Goal: Information Seeking & Learning: Learn about a topic

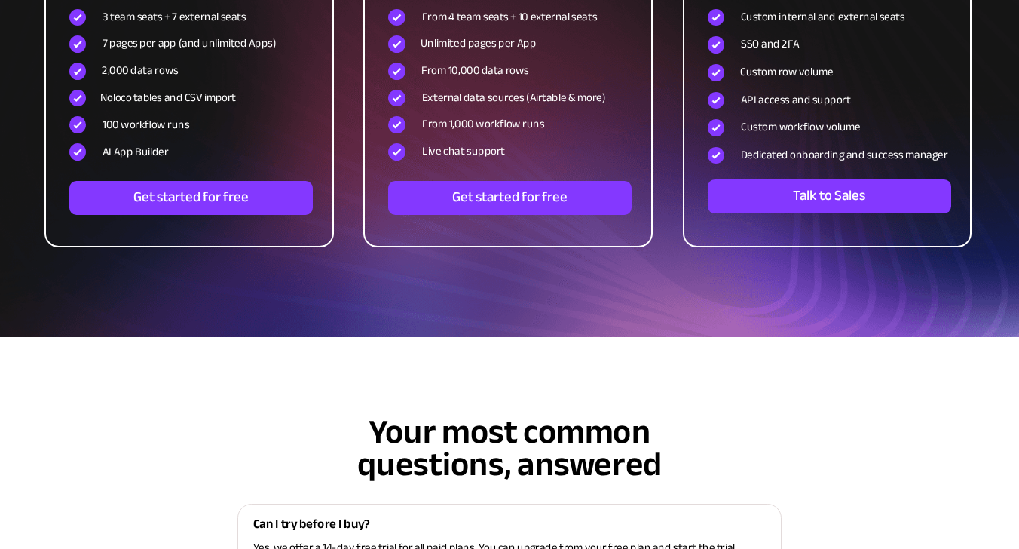
scroll to position [5136, 0]
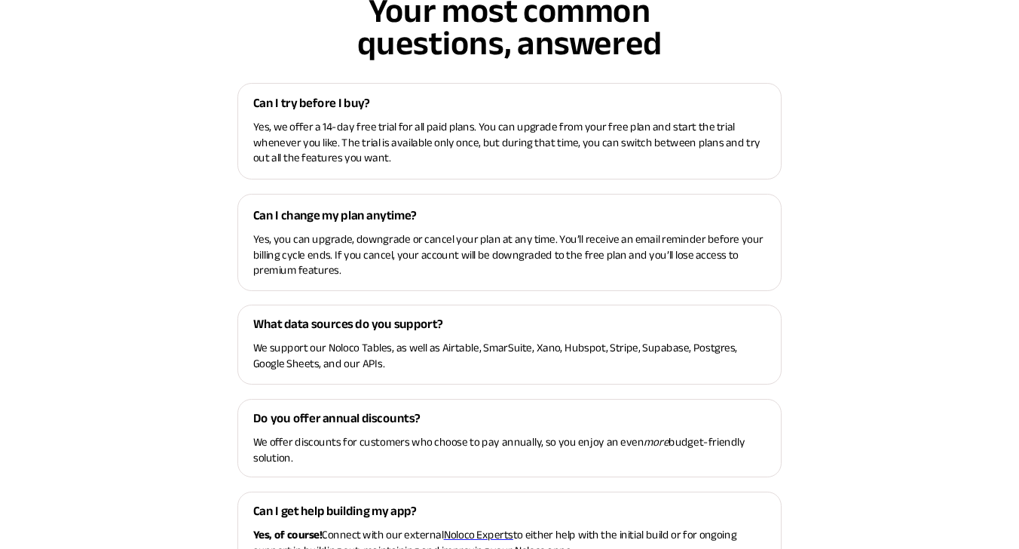
scroll to position [4481, 0]
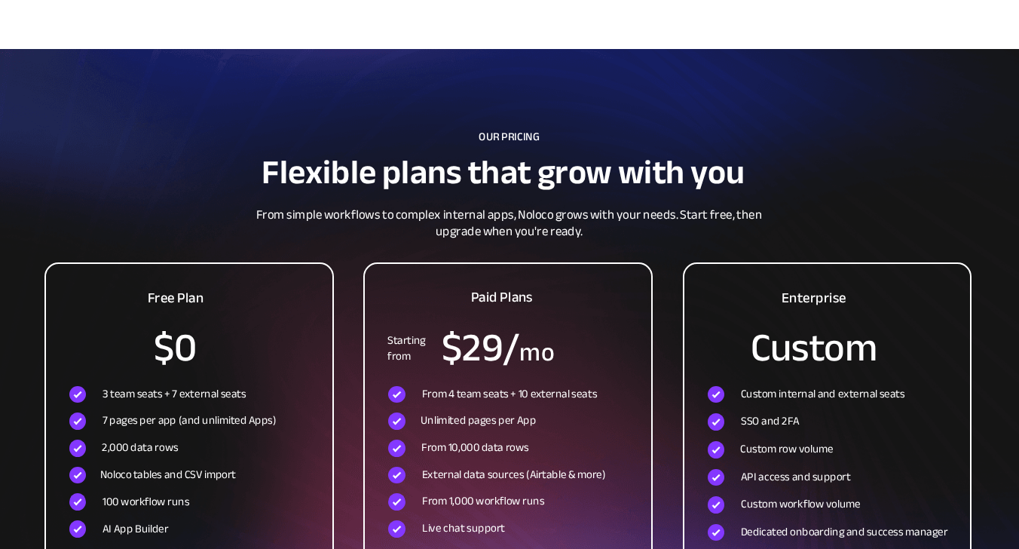
click at [508, 264] on div at bounding box center [508, 443] width 286 height 359
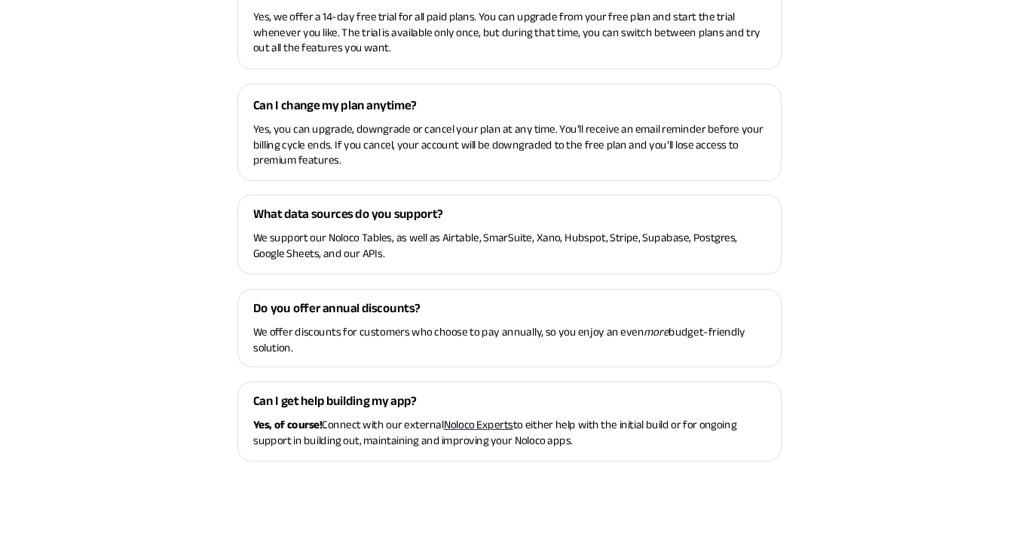
scroll to position [6212, 0]
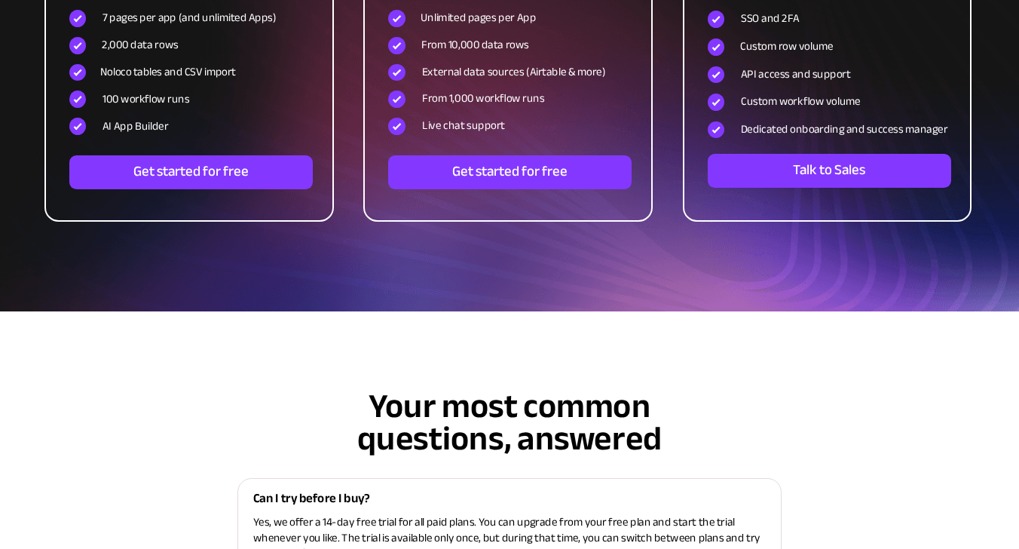
scroll to position [4274, 0]
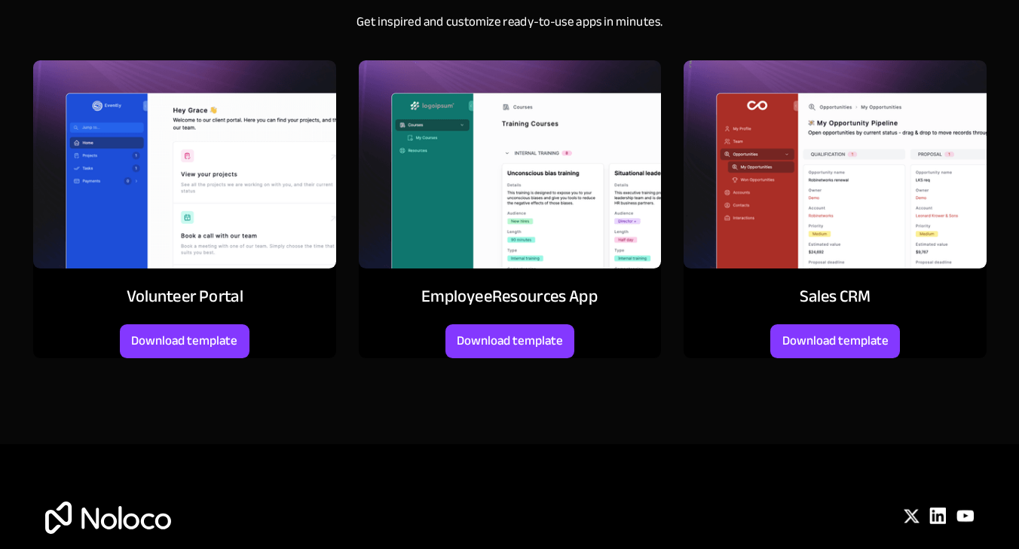
click at [797, 264] on img at bounding box center [834, 164] width 303 height 208
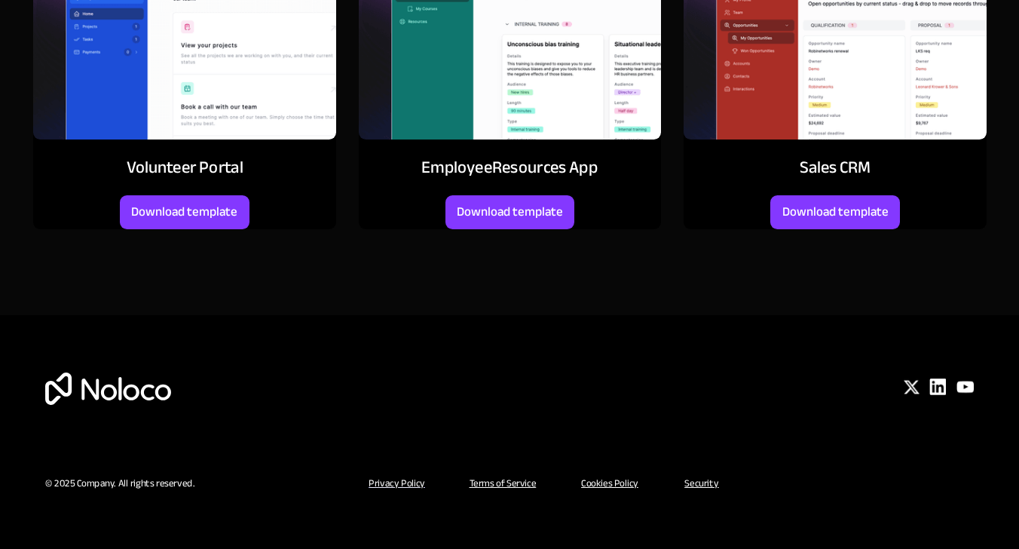
scroll to position [6081, 0]
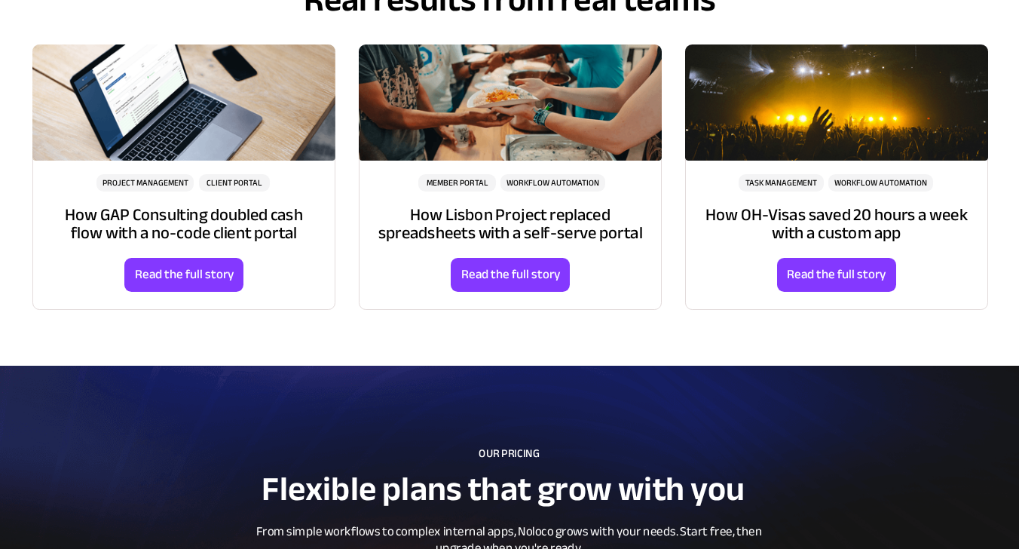
scroll to position [6212, 0]
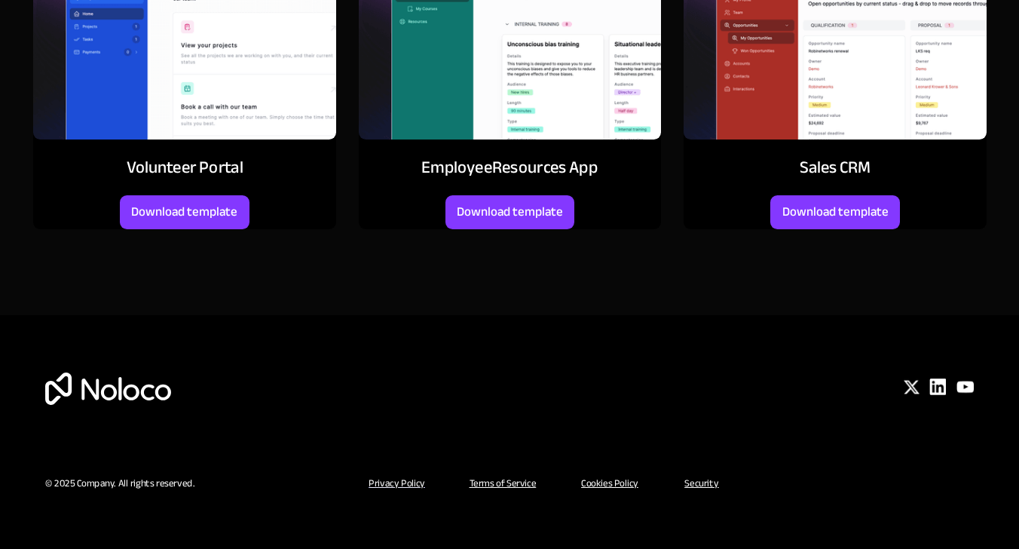
click at [968, 382] on img at bounding box center [964, 386] width 17 height 17
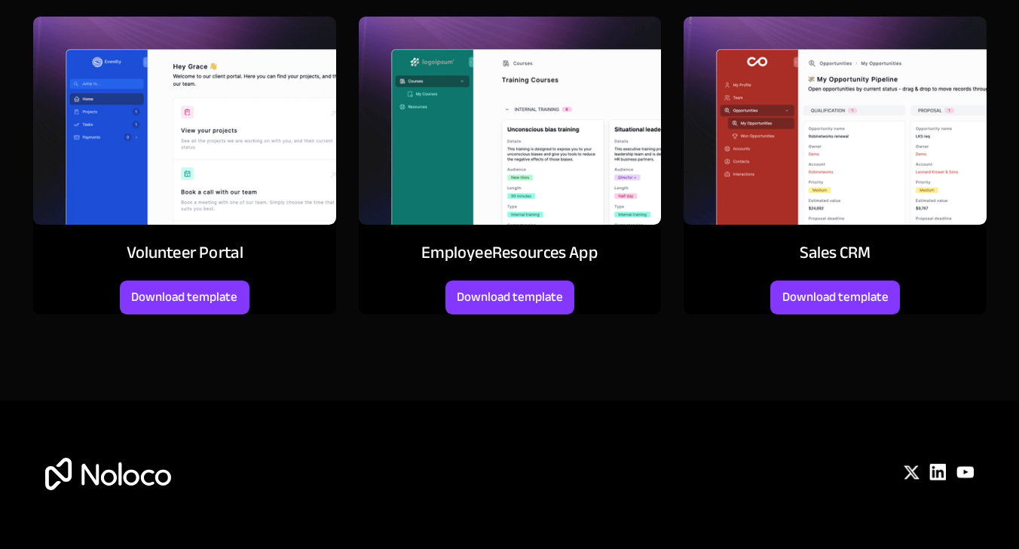
scroll to position [1028, 0]
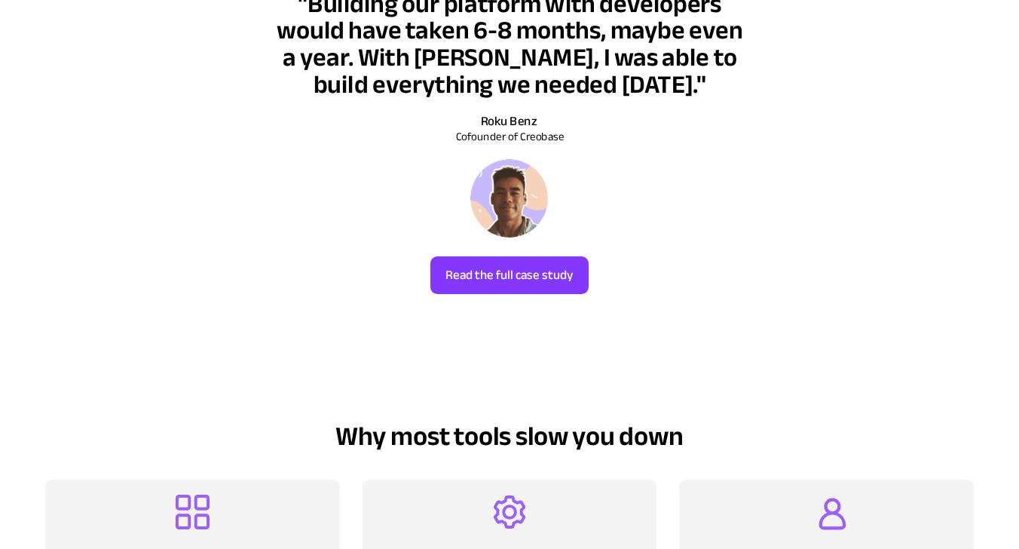
click at [559, 267] on div at bounding box center [509, 144] width 1019 height 395
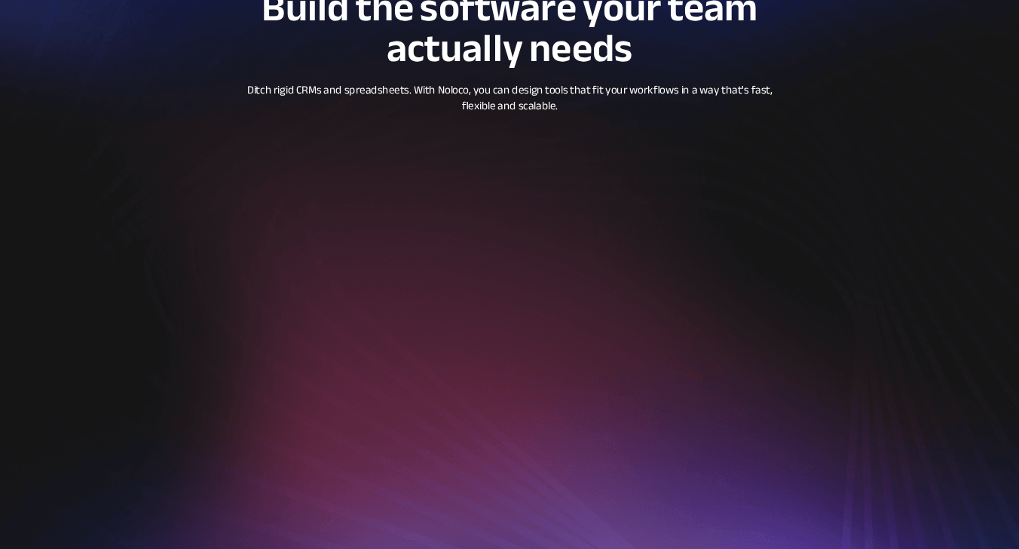
scroll to position [60, 0]
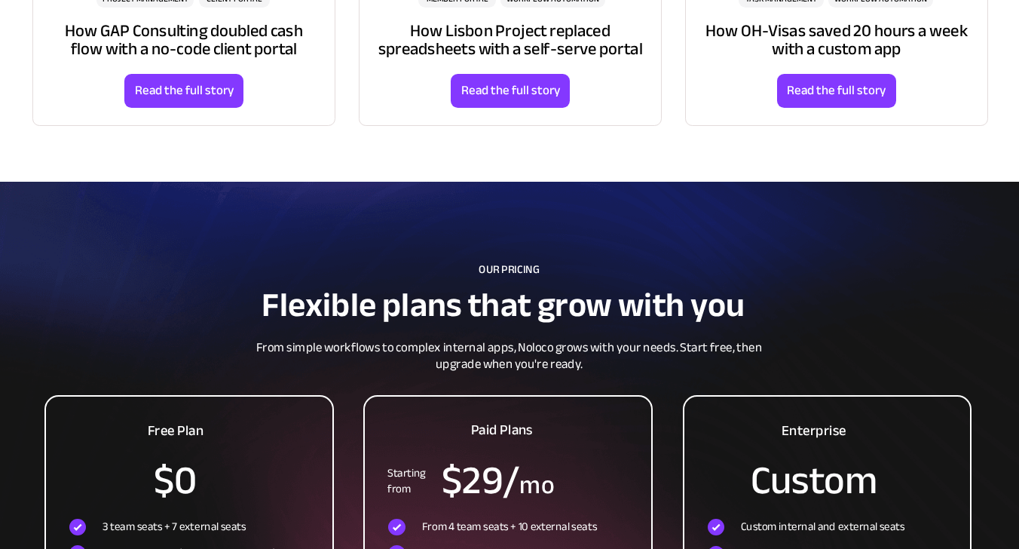
scroll to position [6199, 0]
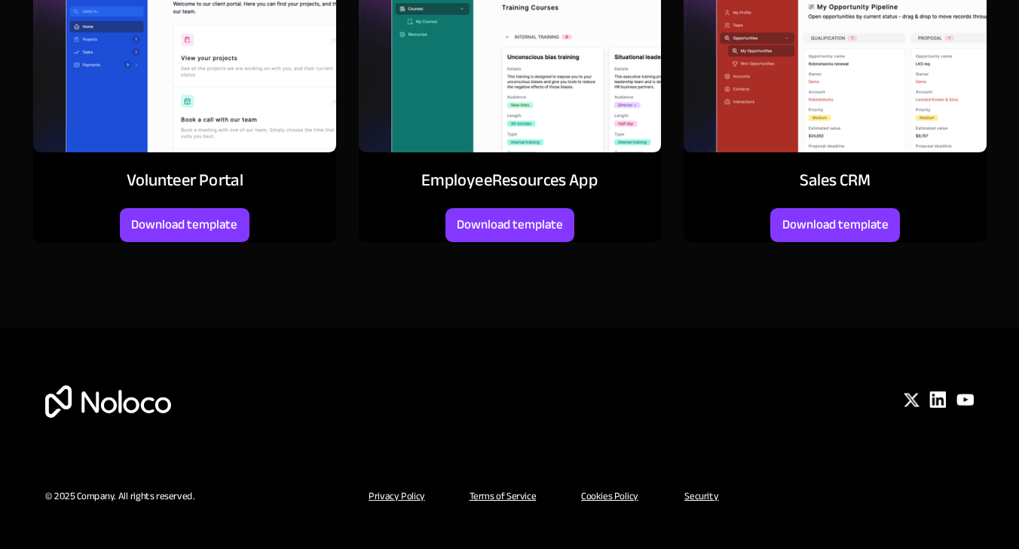
click at [878, 233] on span "Download template" at bounding box center [835, 225] width 130 height 16
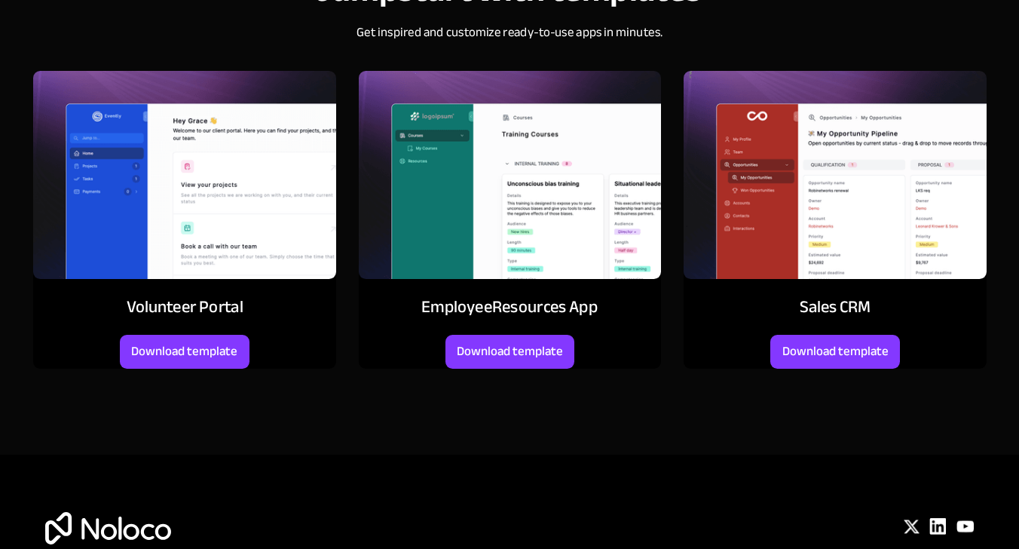
scroll to position [6212, 0]
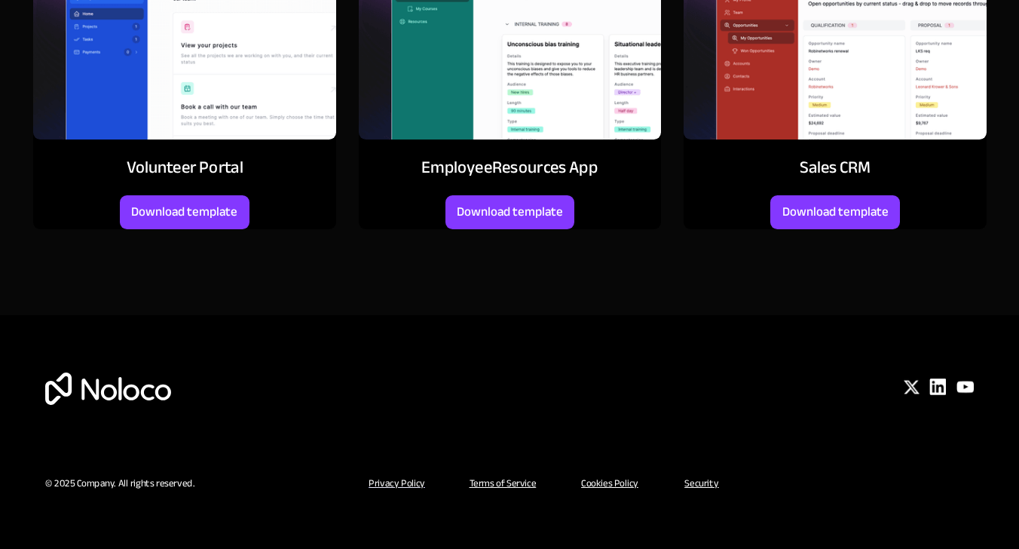
click at [707, 481] on u "Security" at bounding box center [701, 483] width 34 height 19
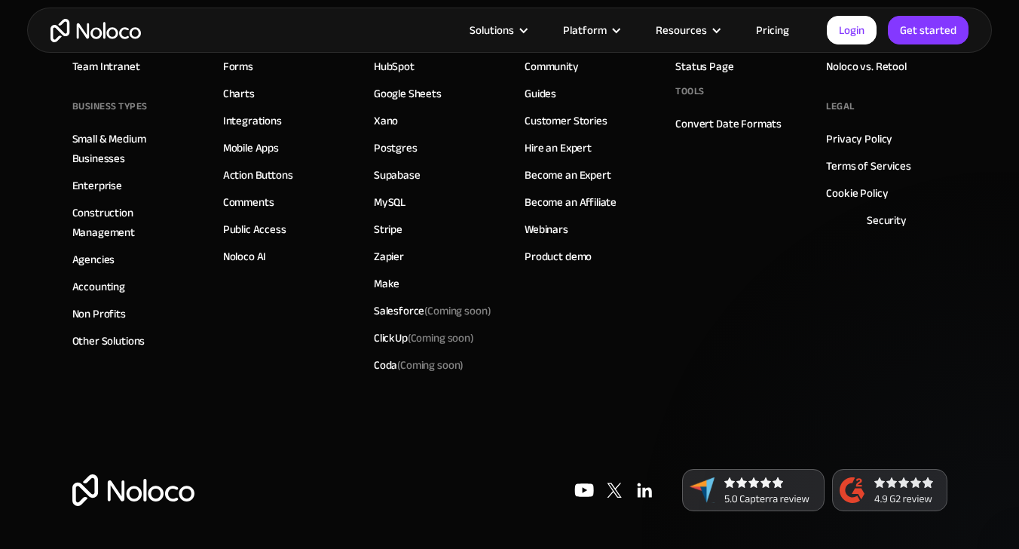
scroll to position [1524, 0]
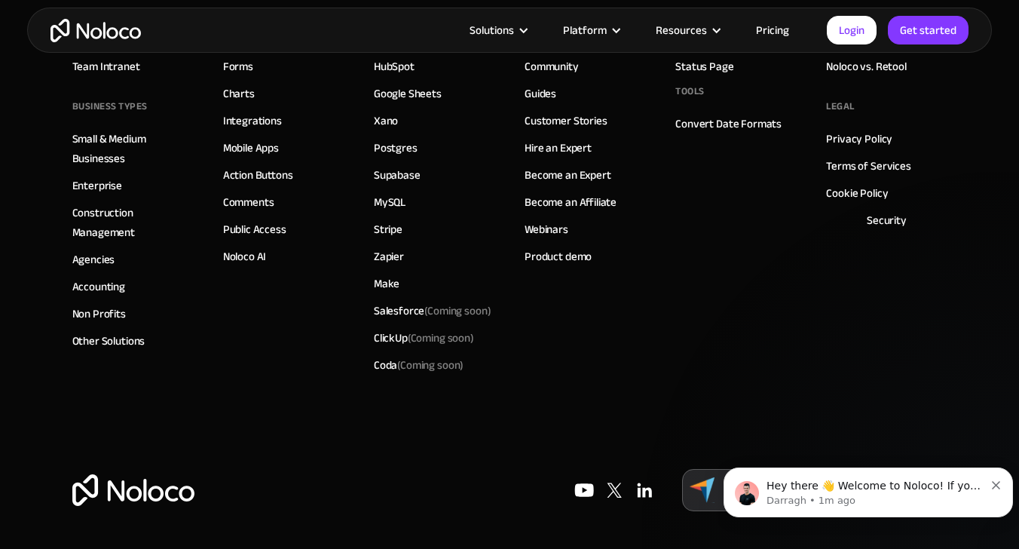
click at [726, 57] on div "Solutions Use Cases Business Types Project Management Keep track of customers, …" at bounding box center [509, 30] width 1019 height 60
click at [385, 115] on link "Xano" at bounding box center [386, 121] width 24 height 20
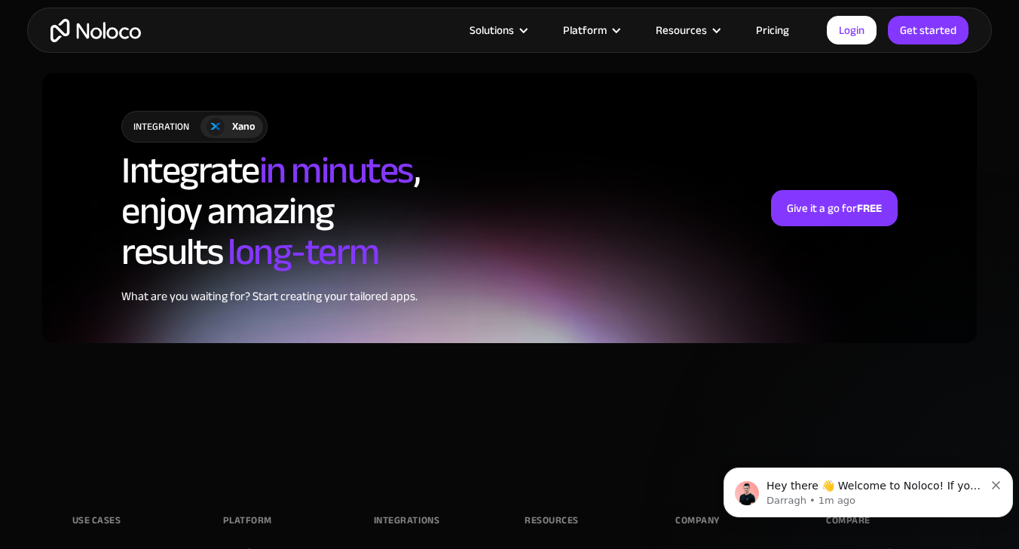
scroll to position [4559, 0]
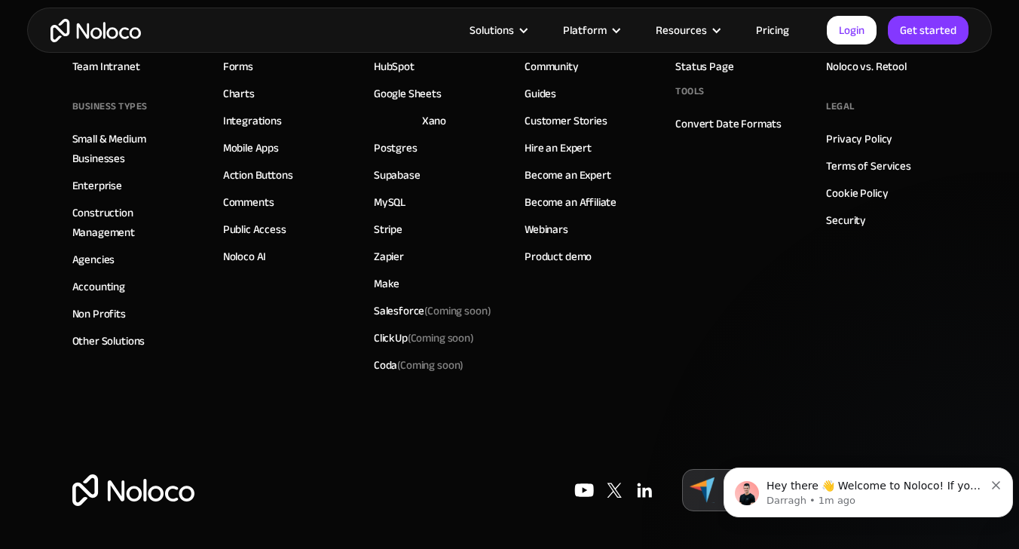
click at [408, 183] on link "Supabase" at bounding box center [397, 175] width 47 height 20
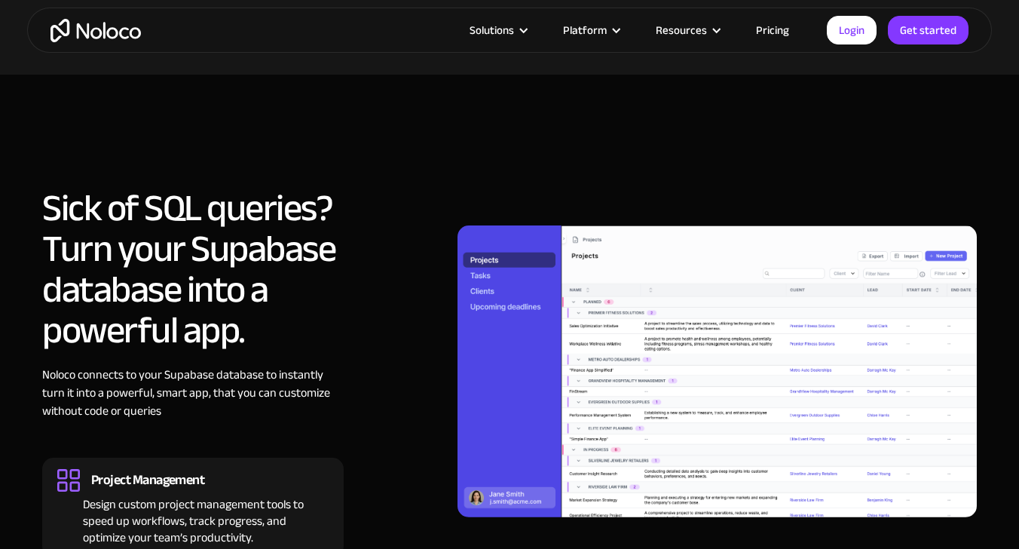
scroll to position [1436, 0]
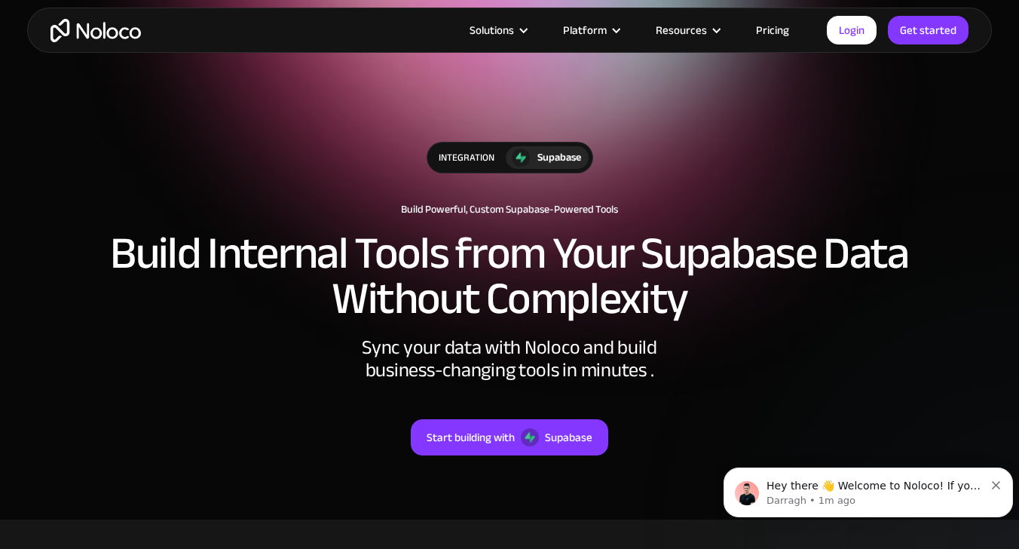
scroll to position [115, 0]
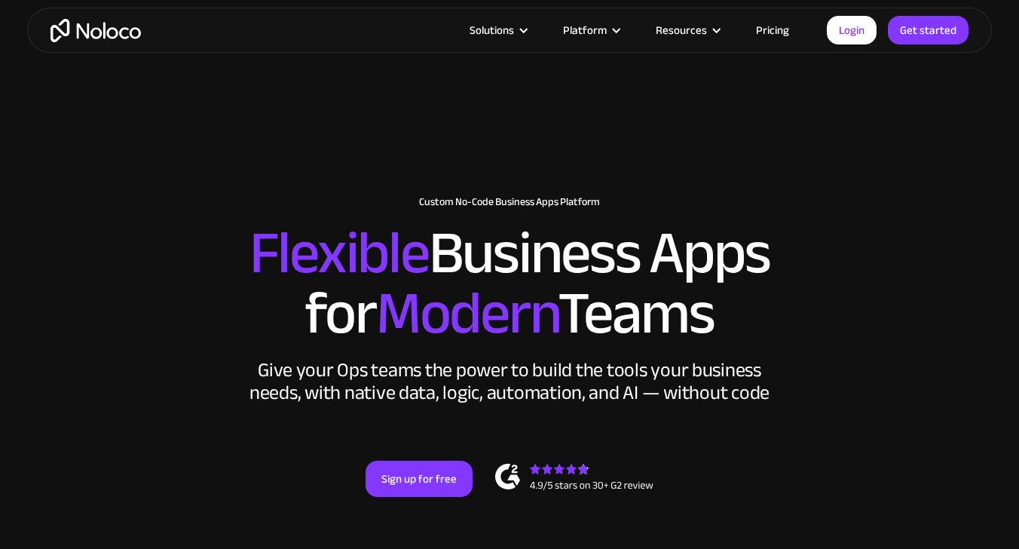
scroll to position [8550, 0]
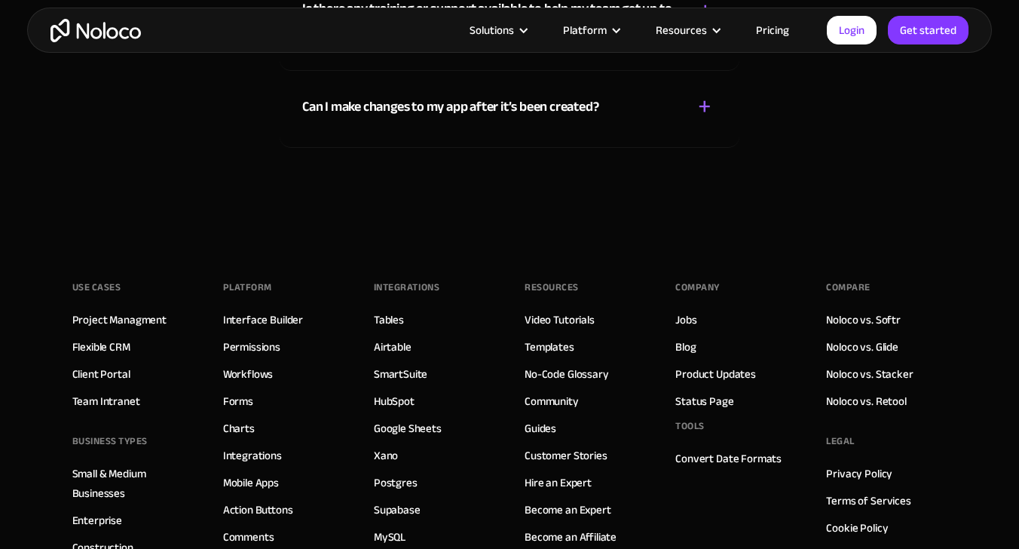
click at [225, 276] on div "Platform Interface Builder Permissions Workflows Forms Charts Integrations Mobi…" at bounding box center [283, 494] width 121 height 437
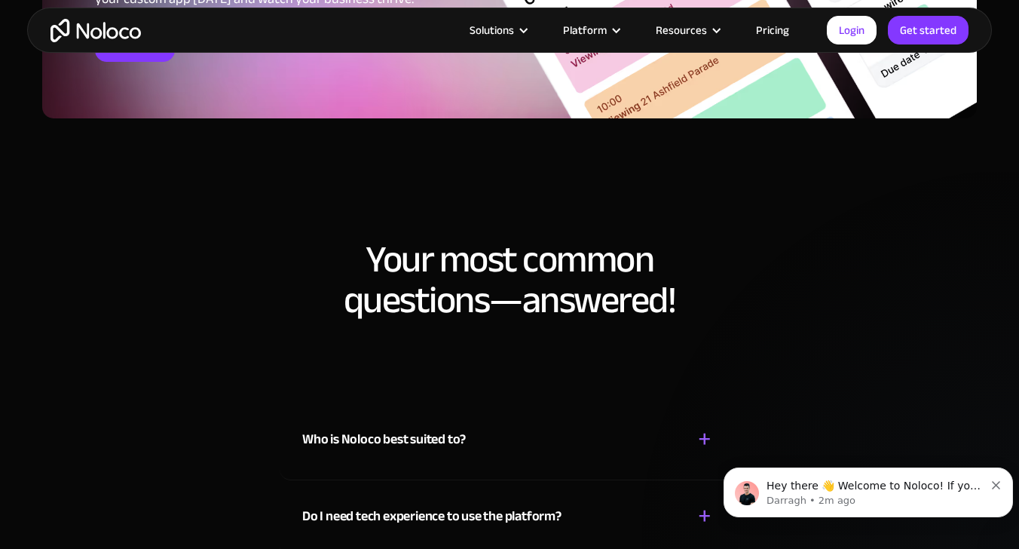
scroll to position [8264, 0]
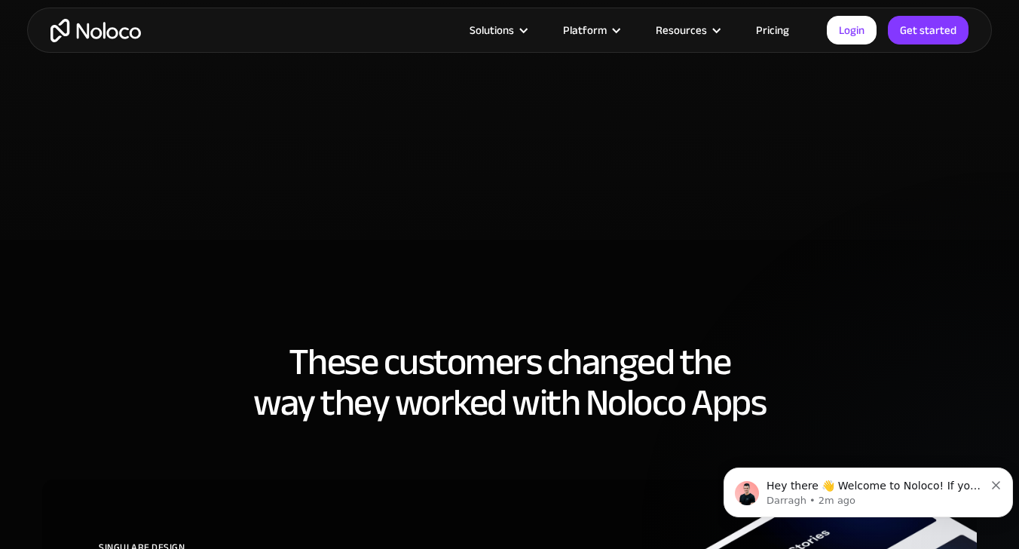
scroll to position [3849, 0]
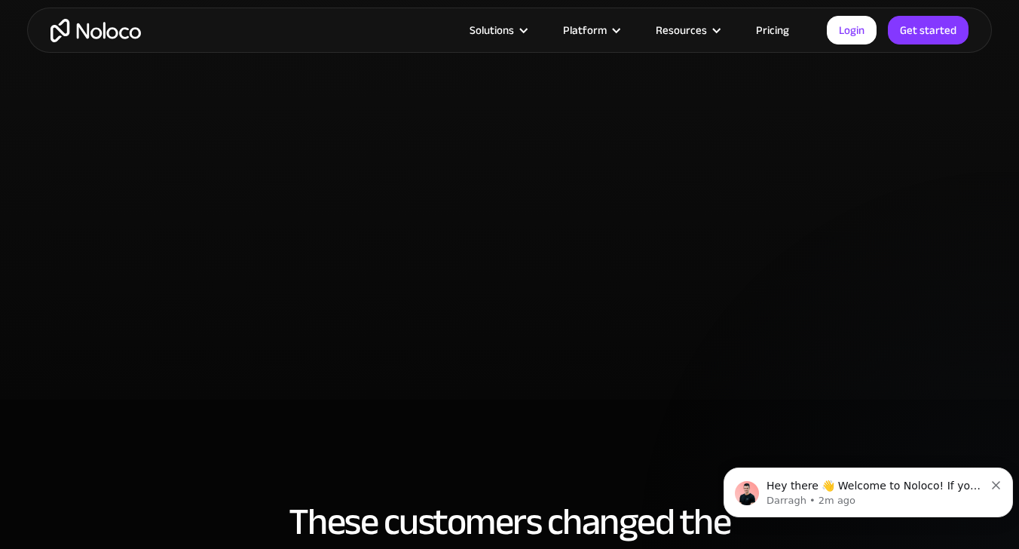
click at [926, 494] on p "Darragh • 2m ago" at bounding box center [875, 501] width 218 height 14
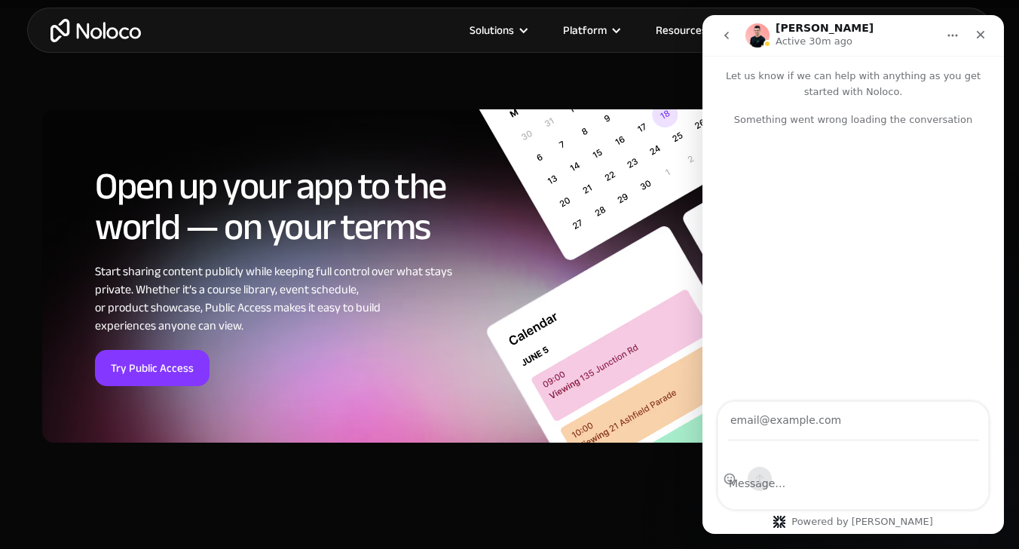
scroll to position [6167, 0]
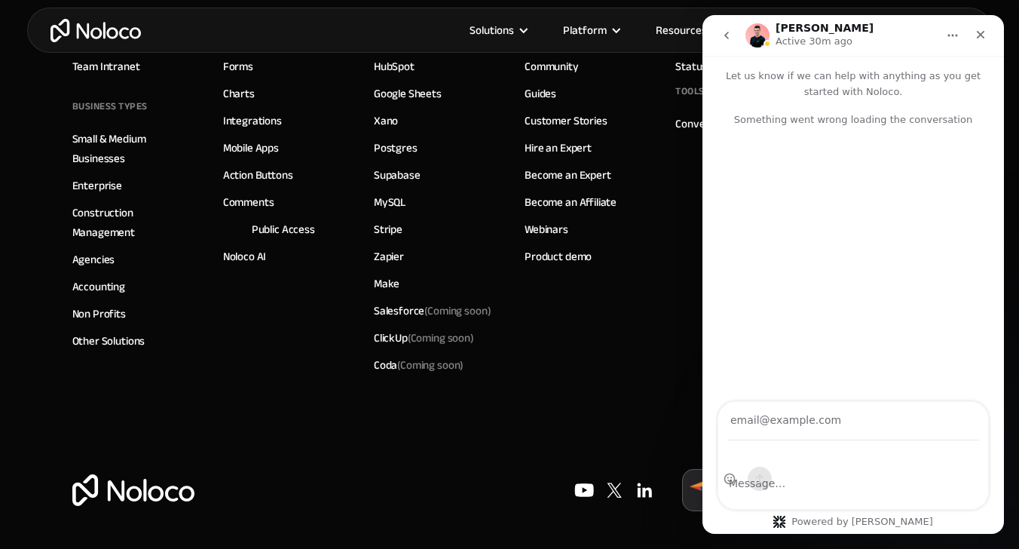
click at [392, 276] on div "Use Cases Project Managment Flexible CRM Client Portal Team Intranet BUSINESS T…" at bounding box center [509, 182] width 875 height 573
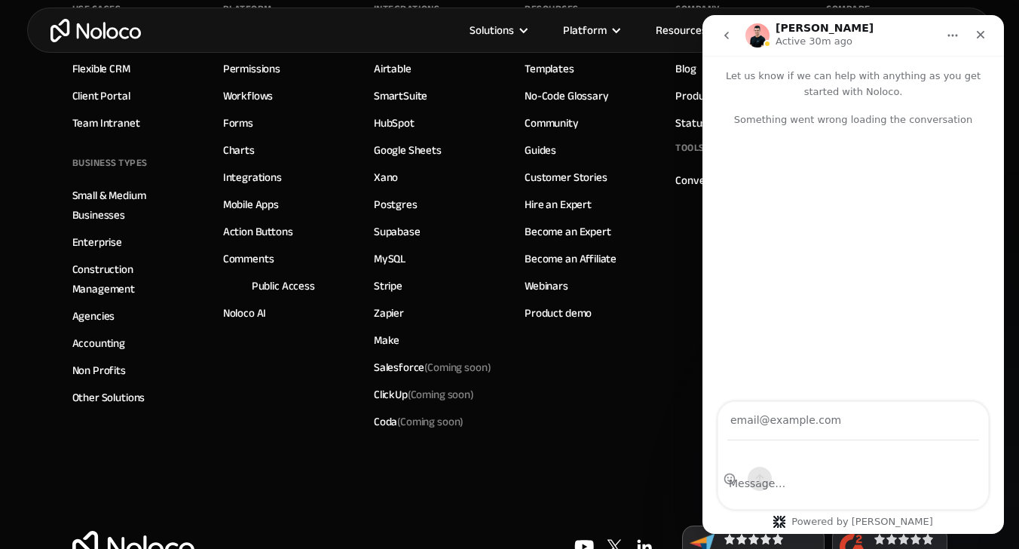
click at [873, 109] on div "Something went wrong loading the conversation" at bounding box center [852, 257] width 301 height 316
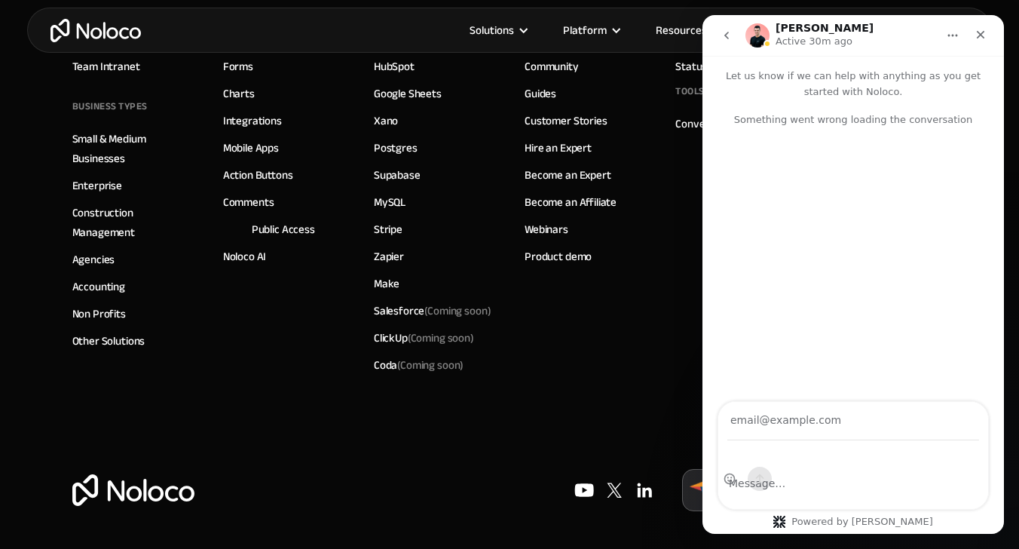
click at [381, 202] on link "MySQL" at bounding box center [390, 202] width 32 height 20
click at [263, 185] on link "Action Buttons" at bounding box center [258, 175] width 70 height 20
